Goal: Find specific page/section: Find specific page/section

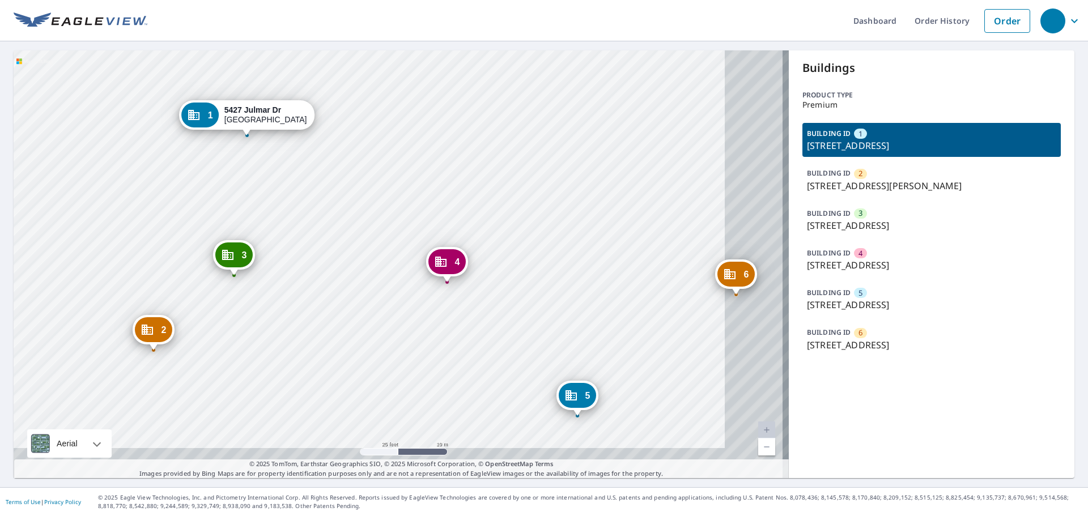
drag, startPoint x: 603, startPoint y: 289, endPoint x: 473, endPoint y: 212, distance: 150.9
click at [473, 212] on div "2 [STREET_ADDRESS] 3 [STREET_ADDRESS][PERSON_NAME] 4 [STREET_ADDRESS][PERSON_NA…" at bounding box center [401, 264] width 775 height 428
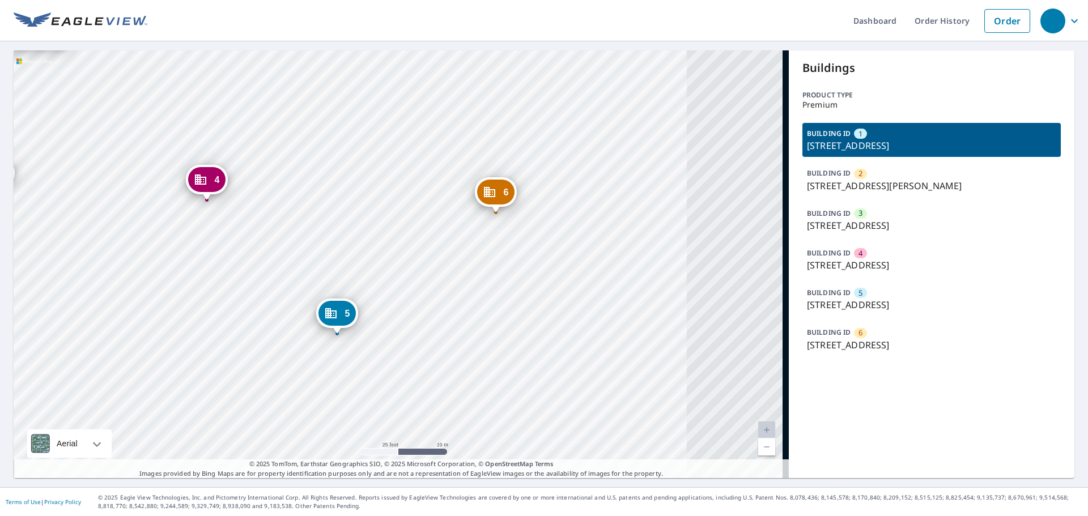
drag, startPoint x: 484, startPoint y: 342, endPoint x: 244, endPoint y: 260, distance: 253.8
click at [244, 260] on div "2 [STREET_ADDRESS] 3 [STREET_ADDRESS][PERSON_NAME] 4 [STREET_ADDRESS][PERSON_NA…" at bounding box center [401, 264] width 775 height 428
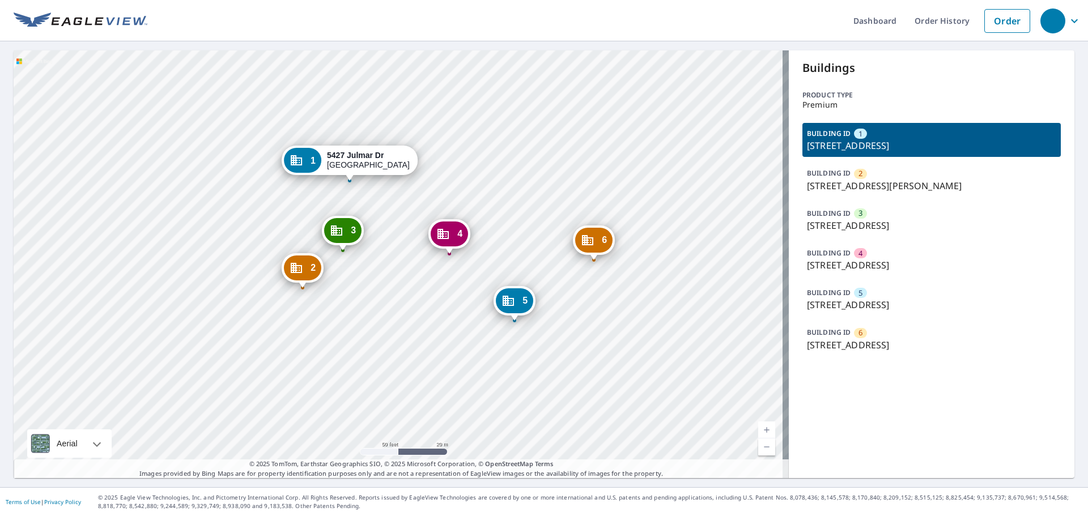
drag, startPoint x: 280, startPoint y: 312, endPoint x: 348, endPoint y: 313, distance: 67.4
click at [348, 313] on div "2 [STREET_ADDRESS] 3 [STREET_ADDRESS][PERSON_NAME] 4 [STREET_ADDRESS][PERSON_NA…" at bounding box center [401, 264] width 775 height 428
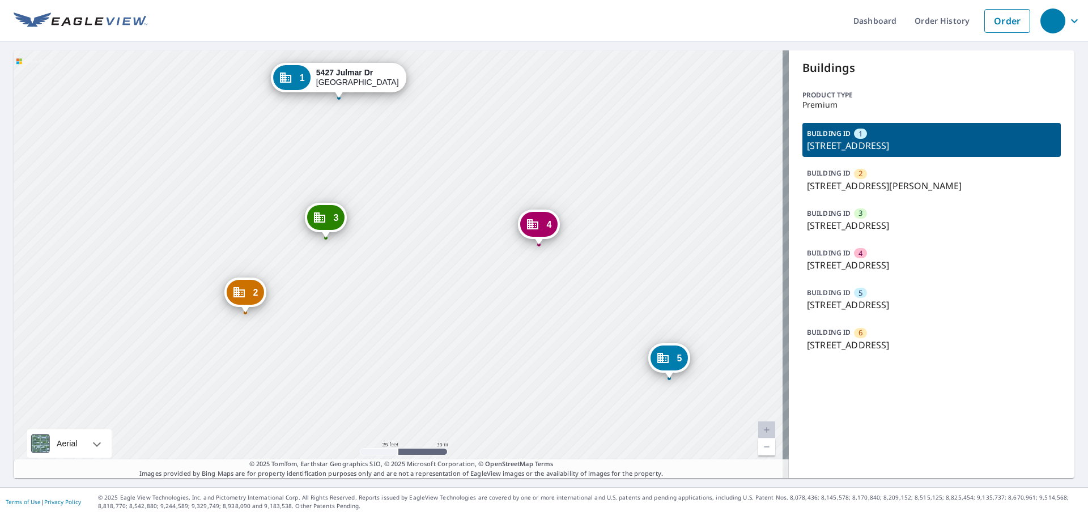
click at [403, 327] on div "2 [STREET_ADDRESS] 3 [STREET_ADDRESS][PERSON_NAME] 4 [STREET_ADDRESS][PERSON_NA…" at bounding box center [401, 264] width 775 height 428
